Goal: Transaction & Acquisition: Subscribe to service/newsletter

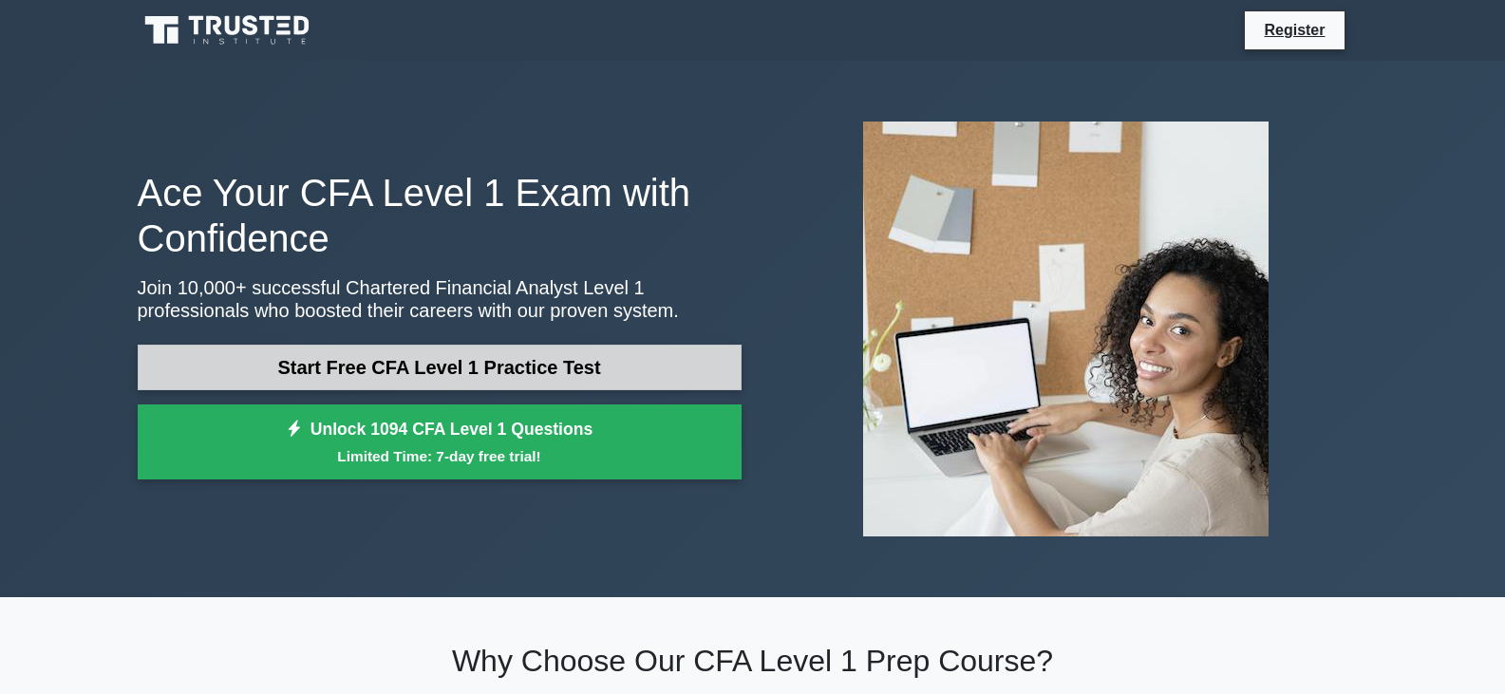
click at [531, 384] on link "Start Free CFA Level 1 Practice Test" at bounding box center [440, 368] width 604 height 46
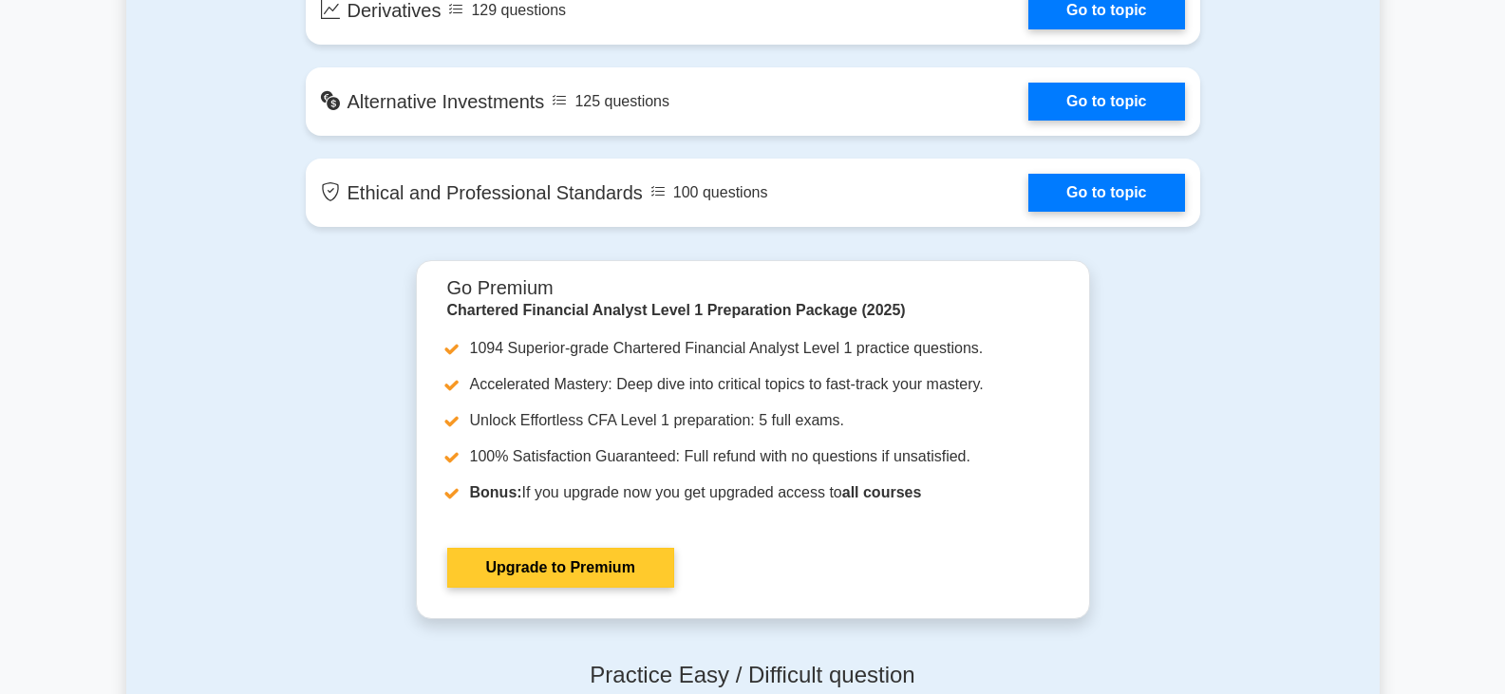
scroll to position [1804, 0]
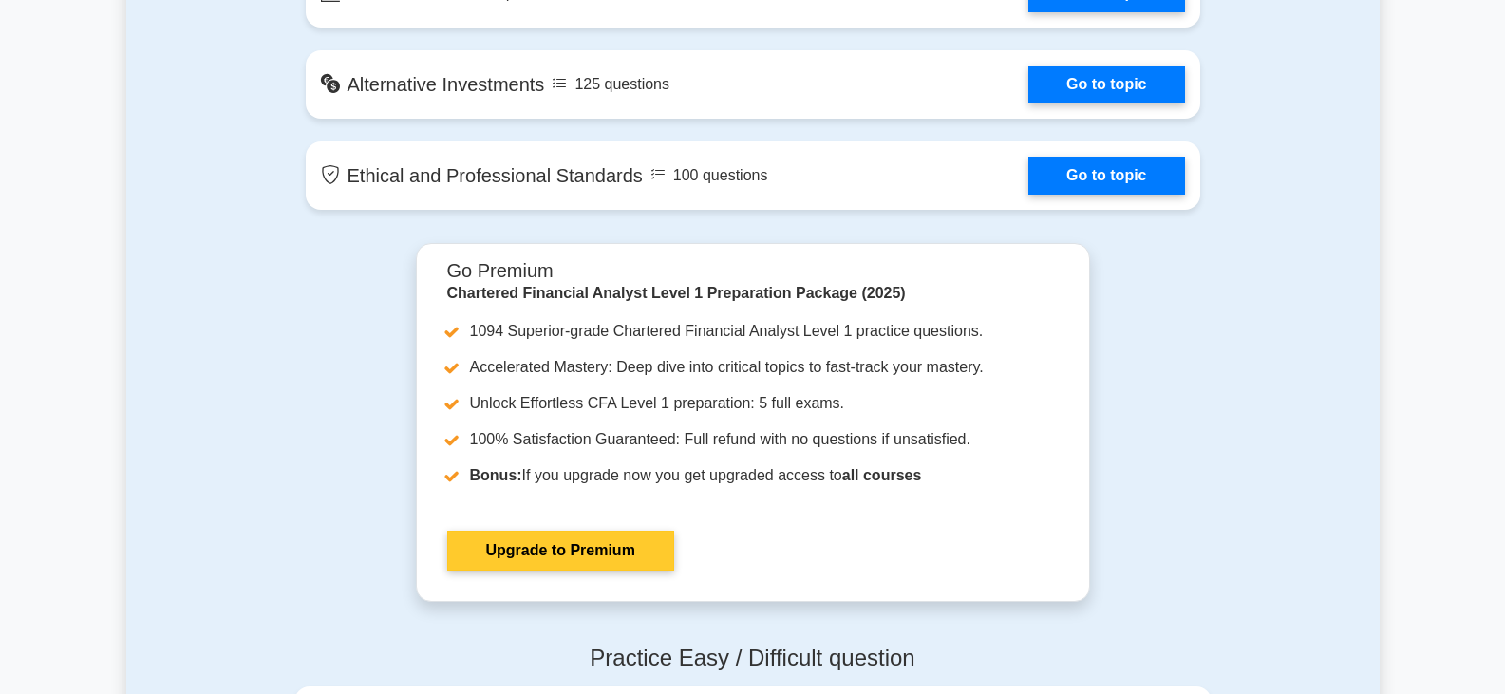
click at [592, 565] on link "Upgrade to Premium" at bounding box center [560, 551] width 227 height 40
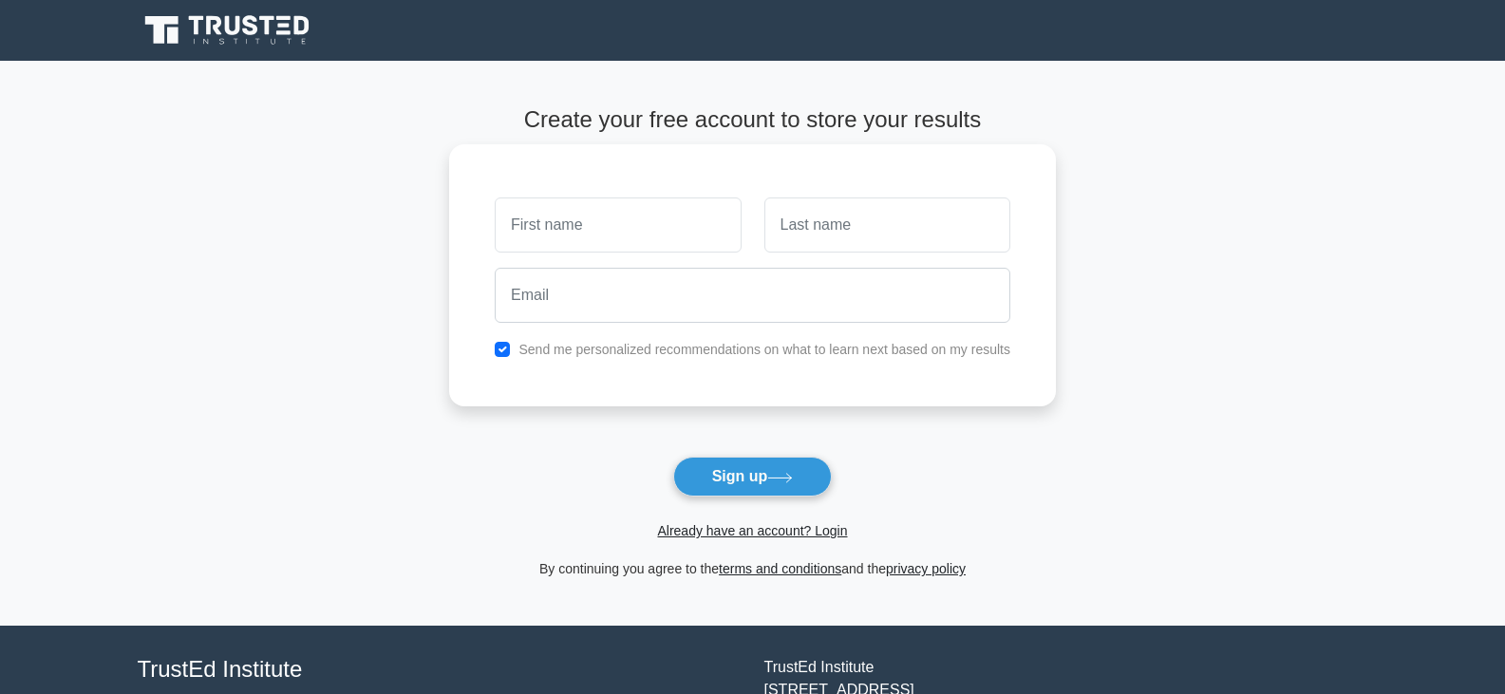
click at [677, 218] on input "text" at bounding box center [618, 224] width 246 height 55
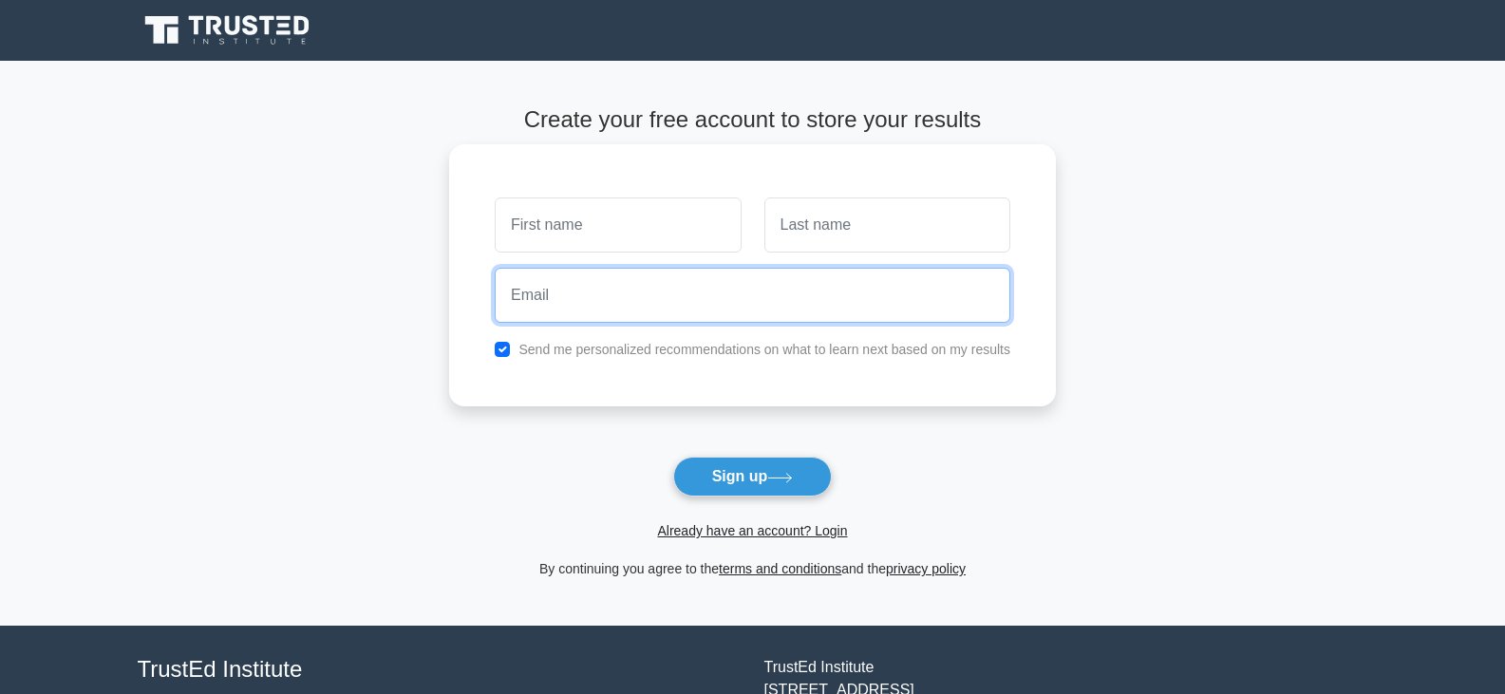
click at [655, 321] on input "email" at bounding box center [753, 295] width 516 height 55
